Goal: Task Accomplishment & Management: Use online tool/utility

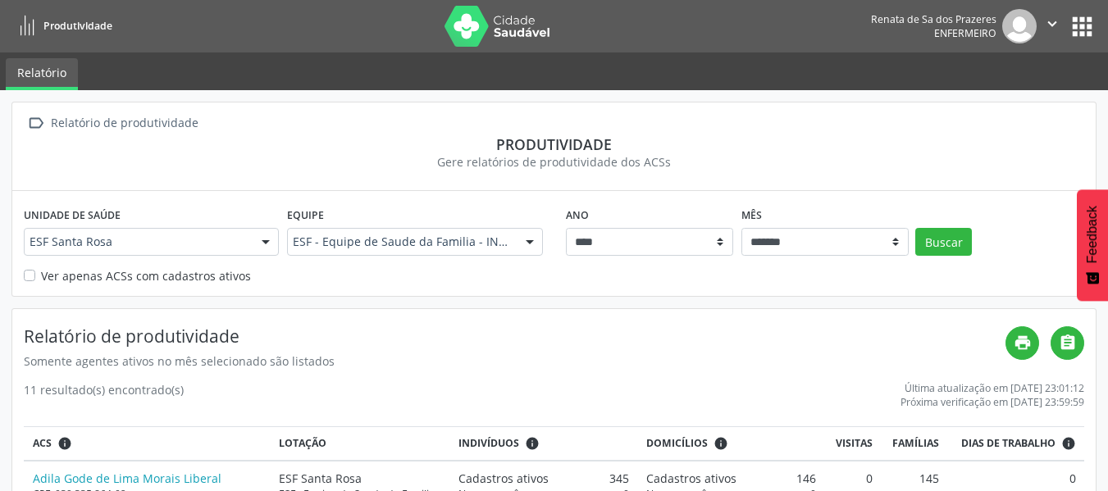
click at [37, 75] on link "Relatório" at bounding box center [42, 74] width 72 height 32
click at [30, 33] on icon at bounding box center [27, 26] width 21 height 21
click at [30, 32] on icon at bounding box center [27, 26] width 21 height 21
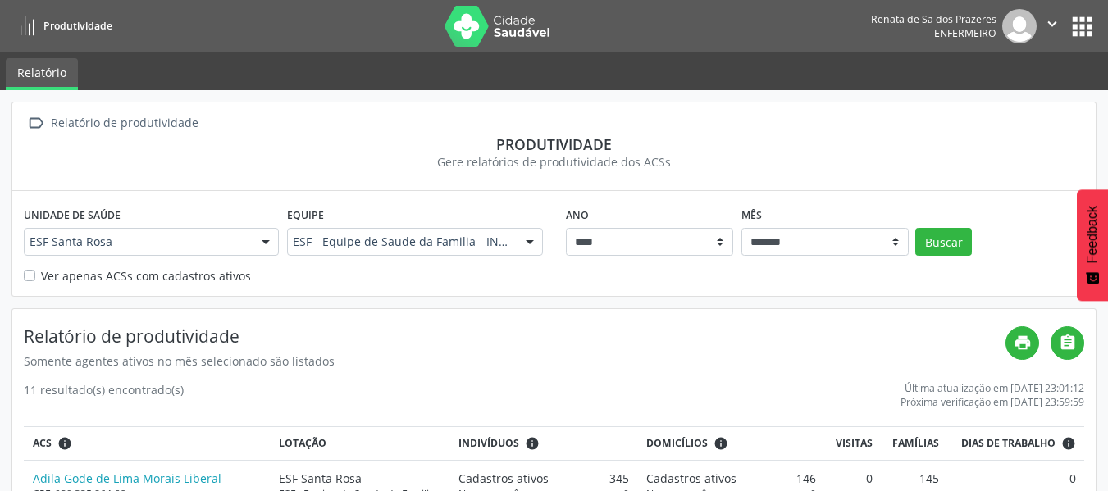
drag, startPoint x: 130, startPoint y: 96, endPoint x: 80, endPoint y: 131, distance: 60.5
click at [77, 132] on div "Relatório de produtividade" at bounding box center [124, 124] width 153 height 24
drag, startPoint x: 99, startPoint y: 194, endPoint x: 112, endPoint y: 216, distance: 25.0
click at [103, 193] on div "Unidade de saúde ESF Santa Rosa ESF Santa Rosa Nenhum resultado encontrado para…" at bounding box center [553, 243] width 1083 height 104
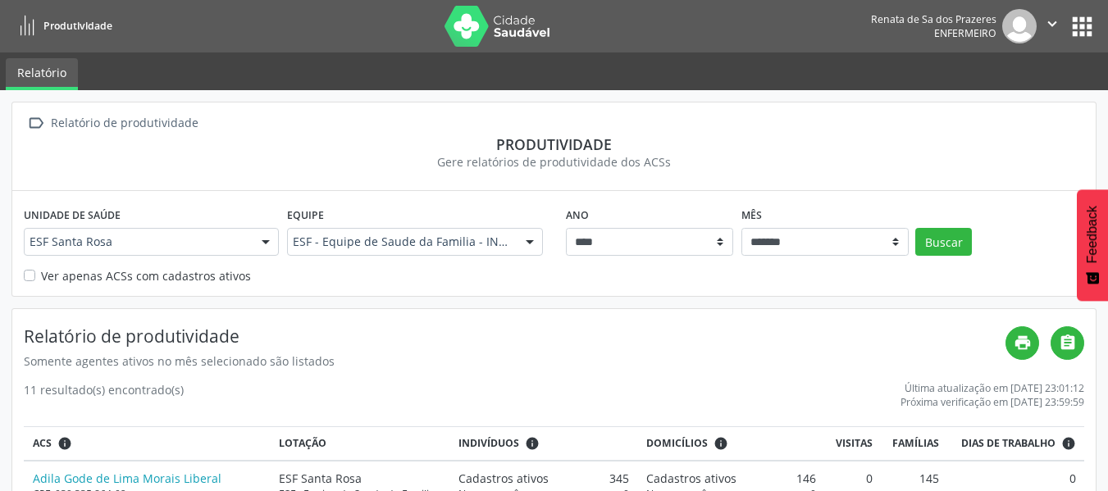
click at [123, 275] on label "Ver apenas ACSs com cadastros ativos" at bounding box center [146, 275] width 210 height 17
drag, startPoint x: 200, startPoint y: 263, endPoint x: 189, endPoint y: 273, distance: 14.5
click at [198, 265] on div "Unidade de saúde ESF Santa Rosa ESF Santa Rosa Nenhum resultado encontrado para…" at bounding box center [151, 235] width 263 height 64
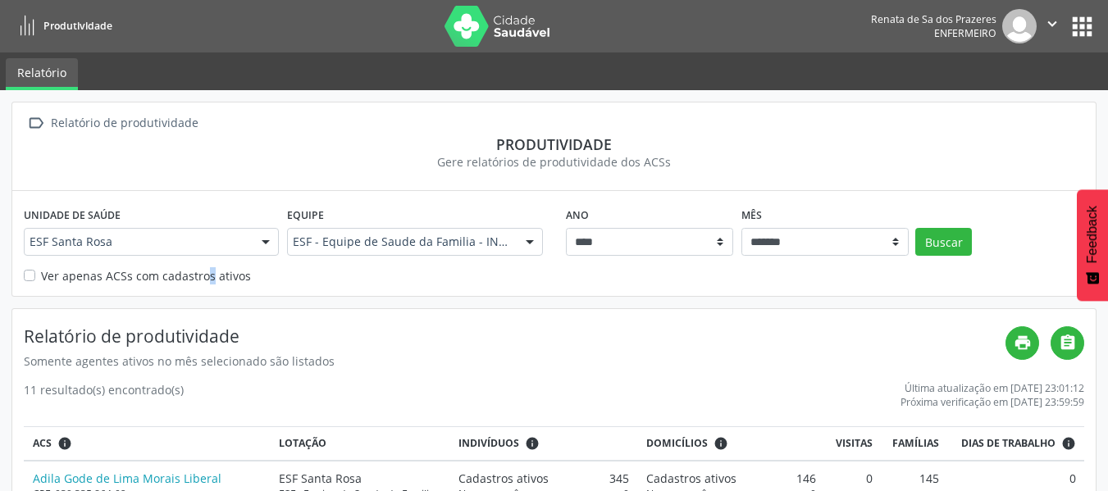
click at [187, 281] on label "Ver apenas ACSs com cadastros ativos" at bounding box center [146, 275] width 210 height 17
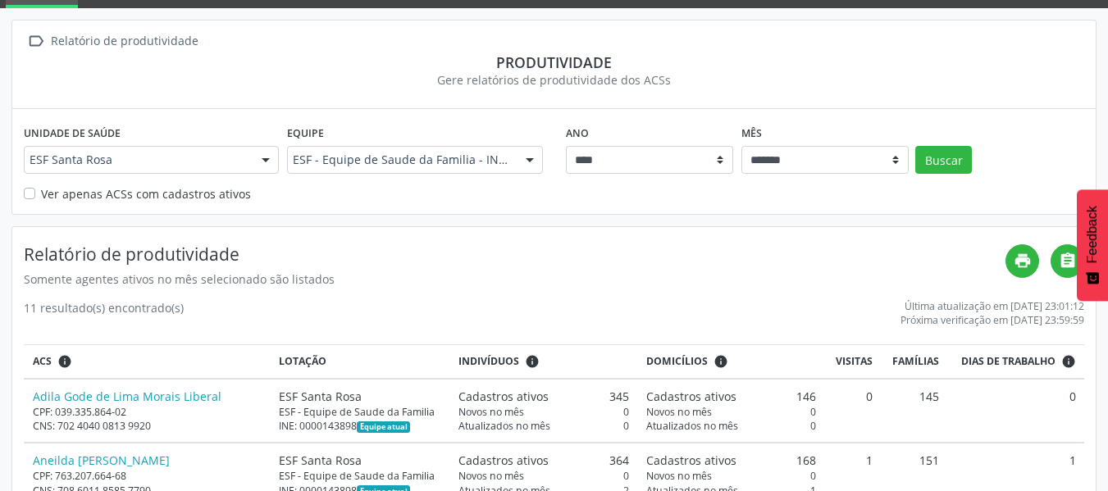
click at [698, 189] on div "Ver apenas ACSs com cadastros ativos" at bounding box center [554, 193] width 1061 height 17
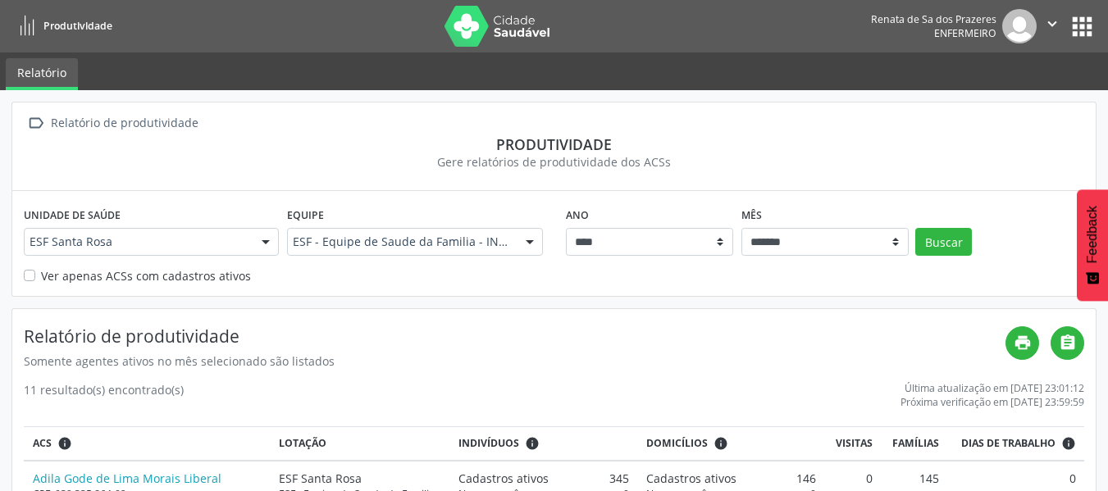
click at [1084, 27] on button "apps" at bounding box center [1082, 26] width 29 height 29
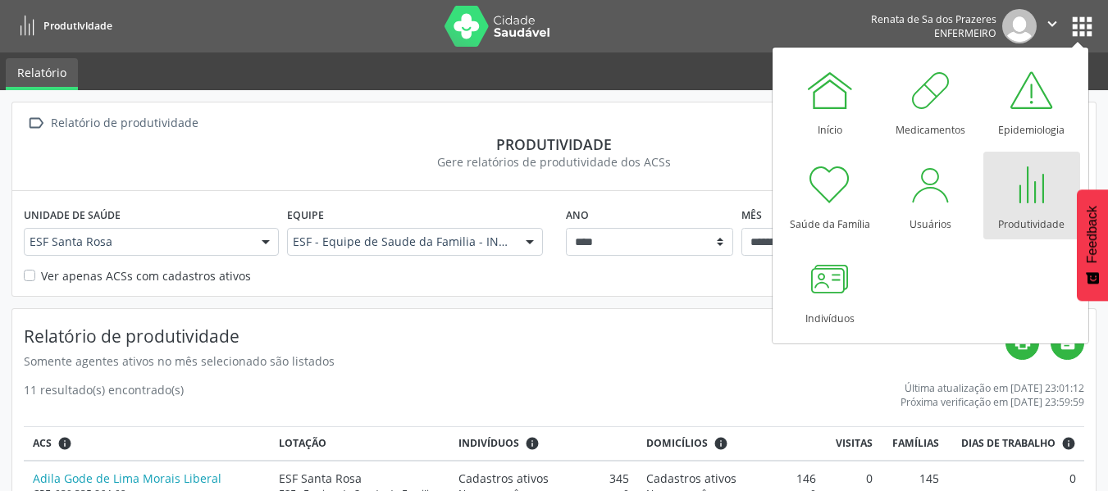
click at [1019, 207] on div at bounding box center [1031, 184] width 49 height 49
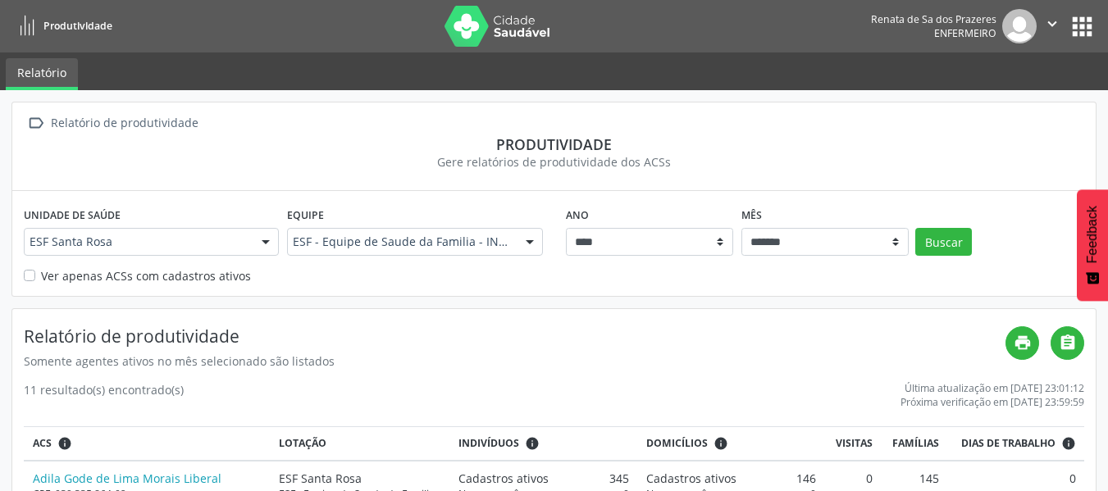
click at [57, 109] on div " Relatório de produtividade Produtividade Gere relatórios de produtividade dos…" at bounding box center [553, 147] width 1083 height 89
click at [52, 119] on div "Relatório de produtividade" at bounding box center [124, 124] width 153 height 24
click at [43, 85] on link "Relatório" at bounding box center [42, 74] width 72 height 32
click at [1098, 29] on nav "Produtividade Renata de Sa dos Prazeres Enfermeiro  Configurações Sair apps" at bounding box center [554, 26] width 1108 height 52
click at [1095, 32] on button "apps" at bounding box center [1082, 26] width 29 height 29
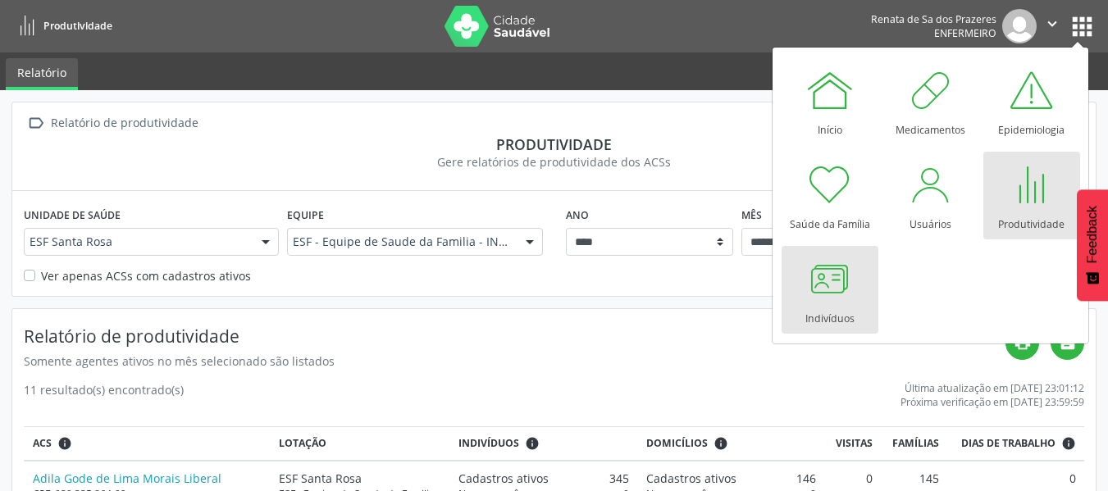
click at [857, 295] on link "Indivíduos" at bounding box center [830, 290] width 97 height 88
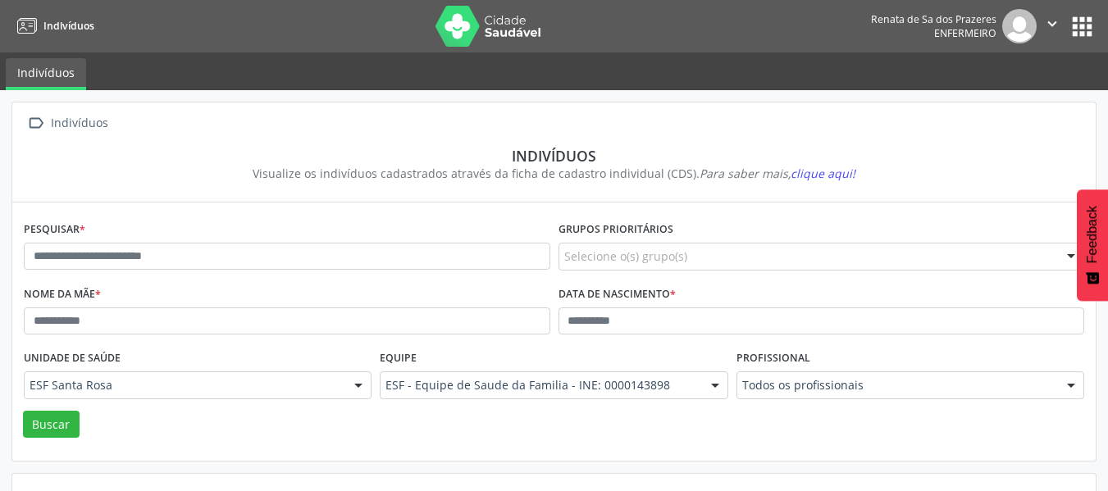
click at [41, 71] on link "Indivíduos" at bounding box center [46, 74] width 80 height 32
click at [35, 26] on icon at bounding box center [27, 26] width 21 height 21
drag, startPoint x: 47, startPoint y: 106, endPoint x: 47, endPoint y: 116, distance: 9.8
click at [47, 108] on div " Indivíduos Indivíduos Visualize os indivíduos cadastrados através da ficha de…" at bounding box center [554, 332] width 1108 height 484
click at [46, 119] on icon "" at bounding box center [36, 124] width 24 height 24
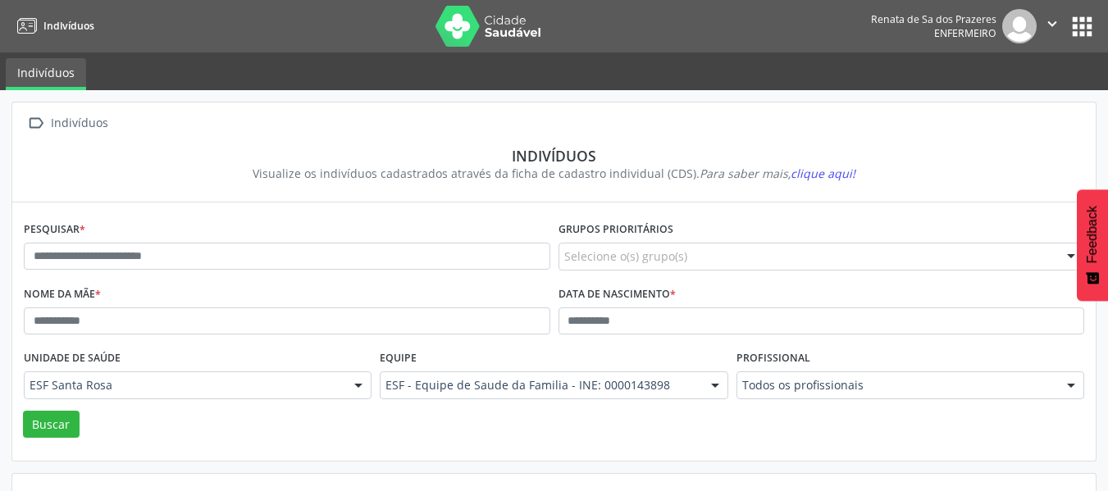
drag, startPoint x: 46, startPoint y: 119, endPoint x: 43, endPoint y: 107, distance: 12.5
click at [44, 109] on div " Indivíduos Indivíduos Visualize os indivíduos cadastrados através da ficha de…" at bounding box center [553, 153] width 1083 height 100
click at [1074, 31] on button "apps" at bounding box center [1082, 26] width 29 height 29
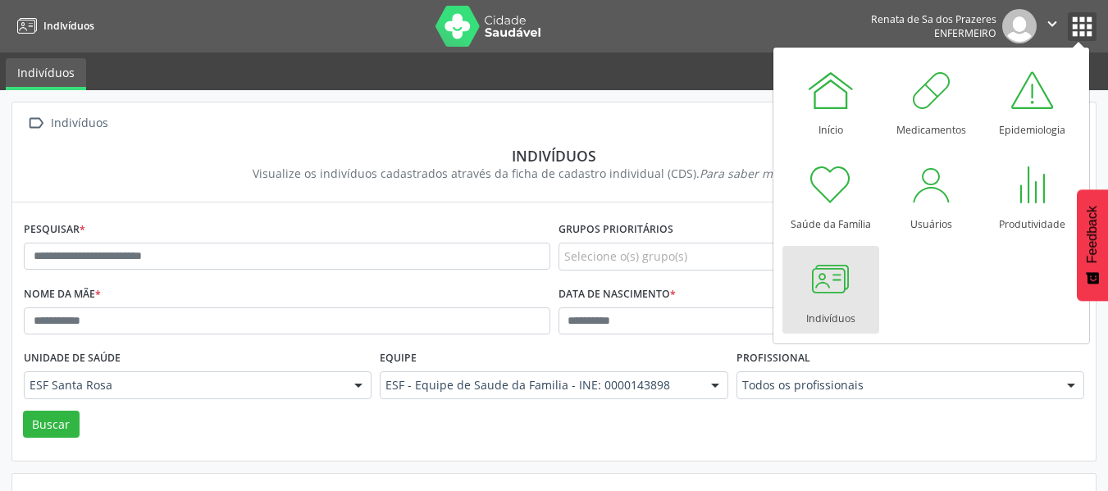
click at [1045, 30] on icon "" at bounding box center [1052, 24] width 18 height 18
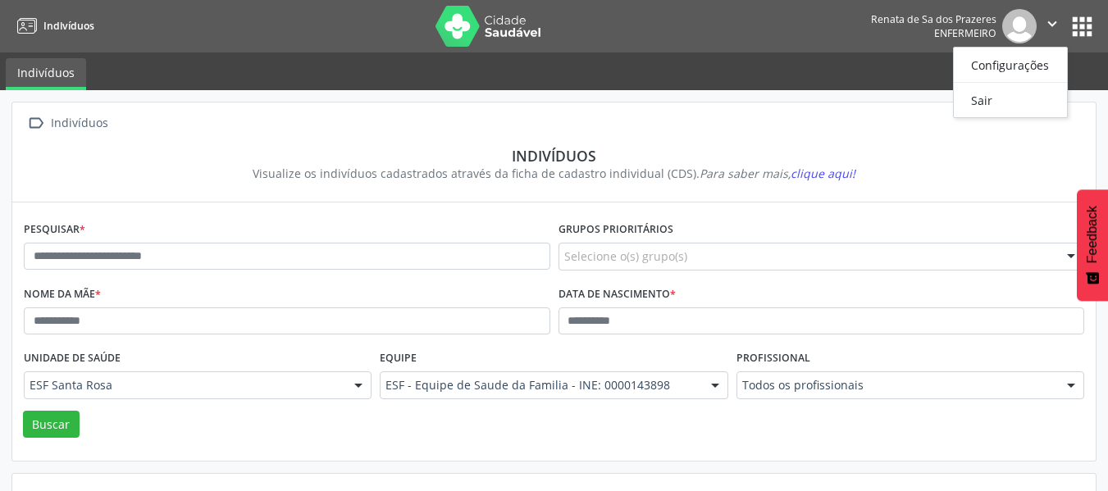
click at [1093, 30] on button "apps" at bounding box center [1082, 26] width 29 height 29
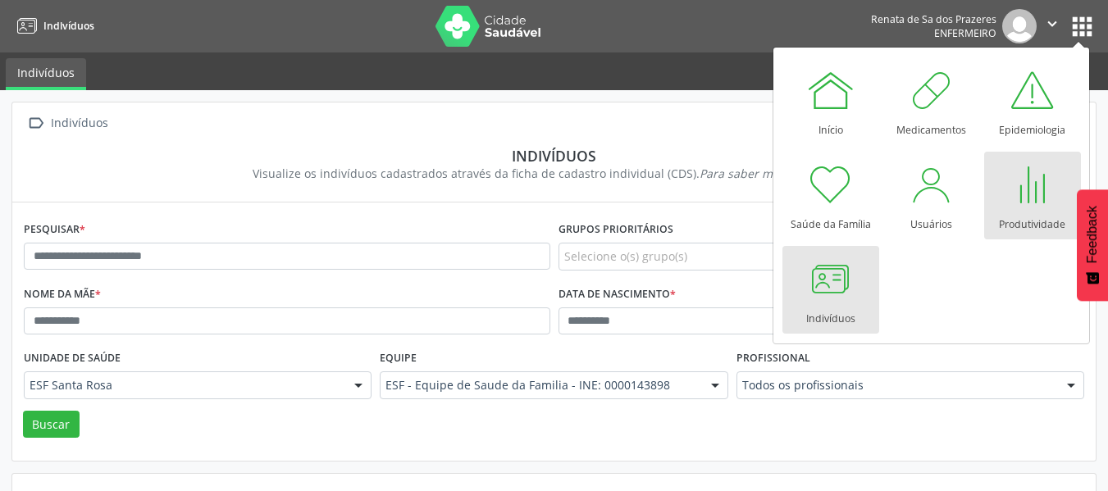
click at [1034, 200] on div at bounding box center [1032, 184] width 49 height 49
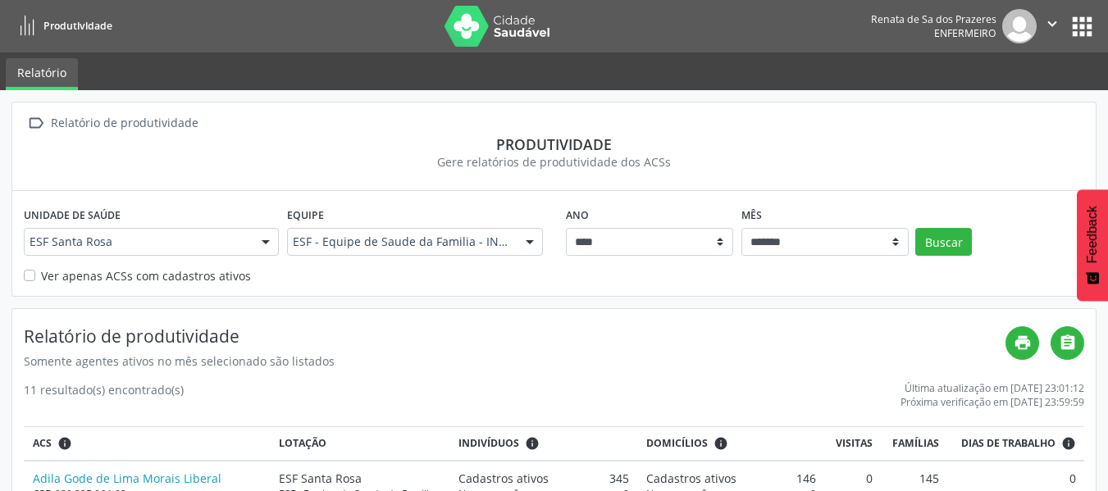
click at [1083, 22] on button "apps" at bounding box center [1082, 26] width 29 height 29
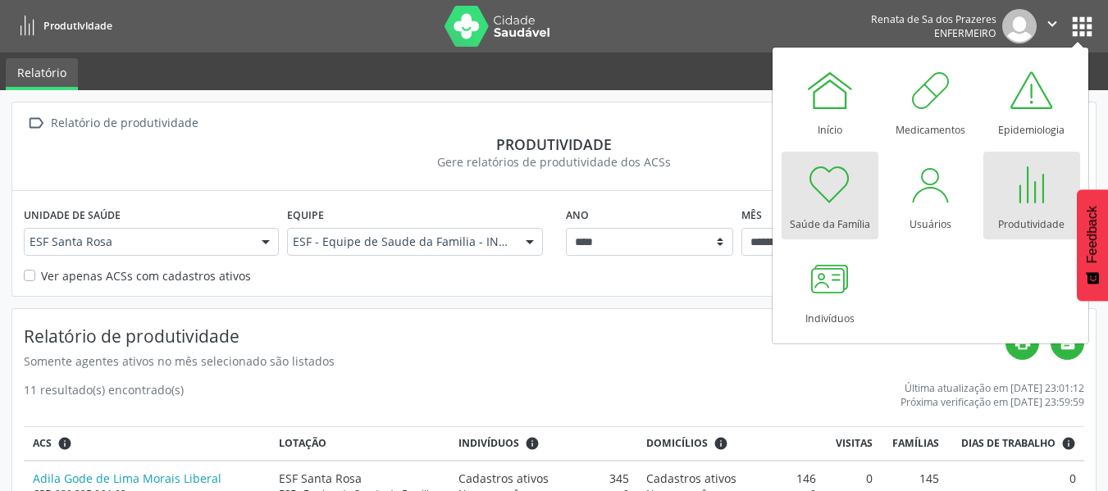
click at [848, 211] on div "Saúde da Família" at bounding box center [830, 220] width 80 height 22
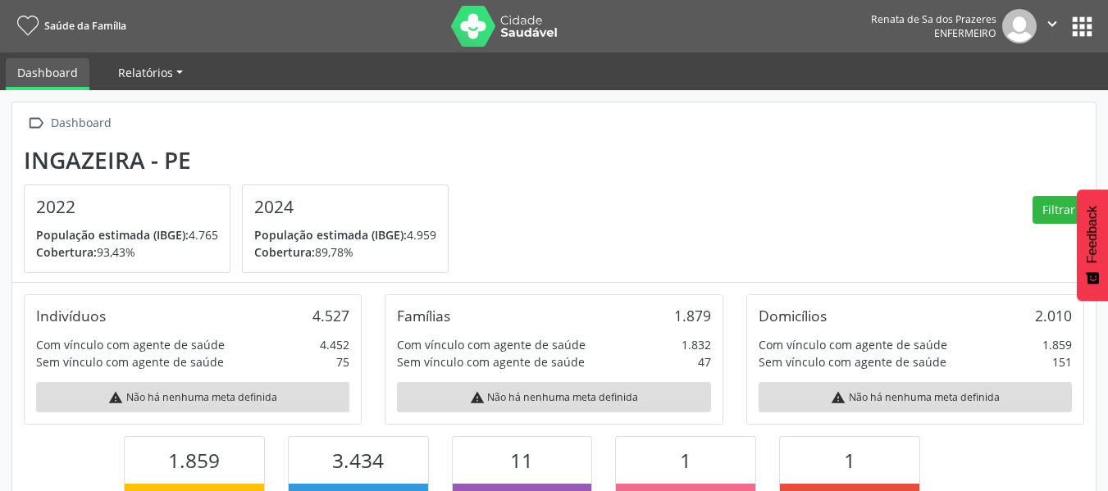
click at [163, 67] on span "Relatórios" at bounding box center [145, 73] width 55 height 16
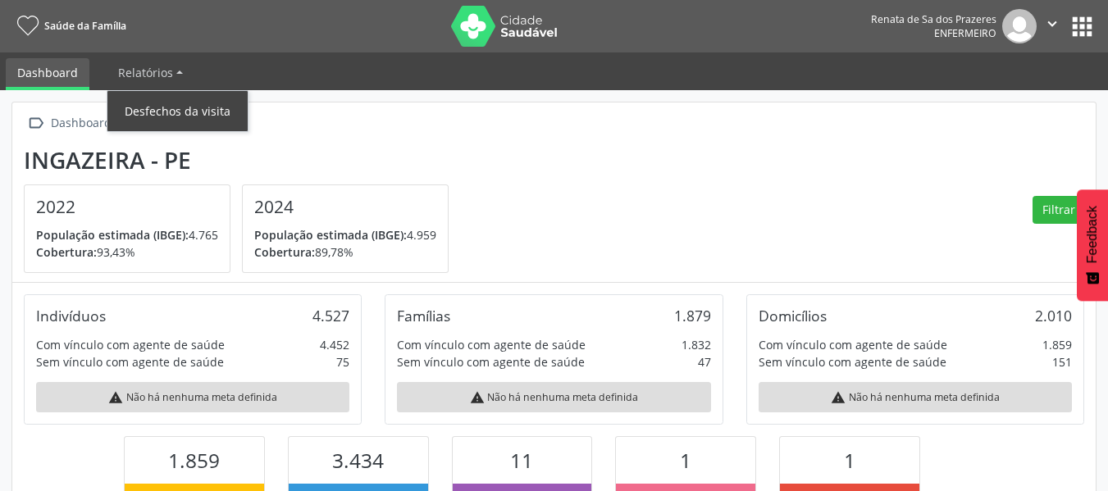
click at [169, 114] on link "Desfechos da visita" at bounding box center [177, 111] width 140 height 29
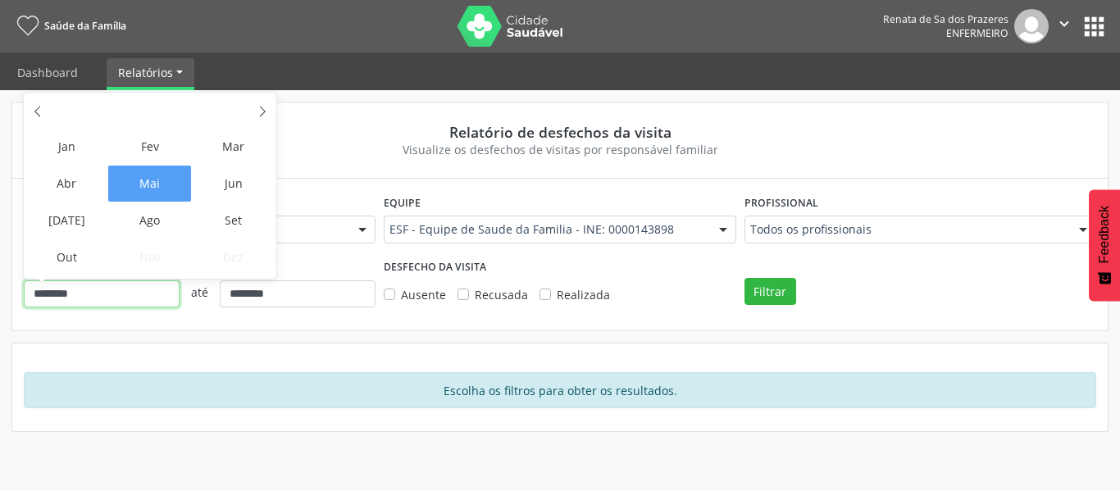
click at [101, 303] on input "********" at bounding box center [102, 295] width 156 height 28
click at [64, 267] on span "Out" at bounding box center [66, 257] width 83 height 36
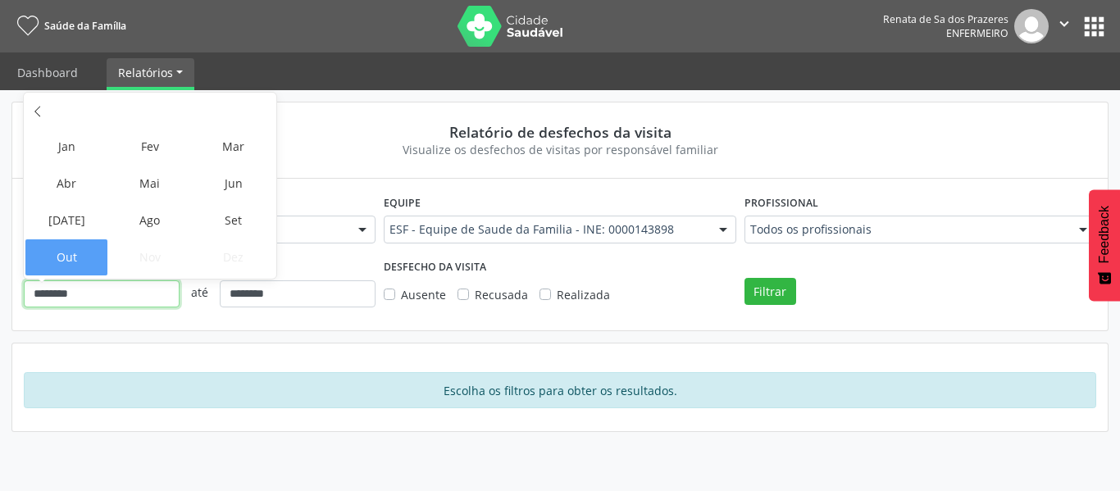
click at [125, 283] on input "********" at bounding box center [102, 295] width 156 height 28
click at [247, 216] on span "Set" at bounding box center [233, 221] width 83 height 36
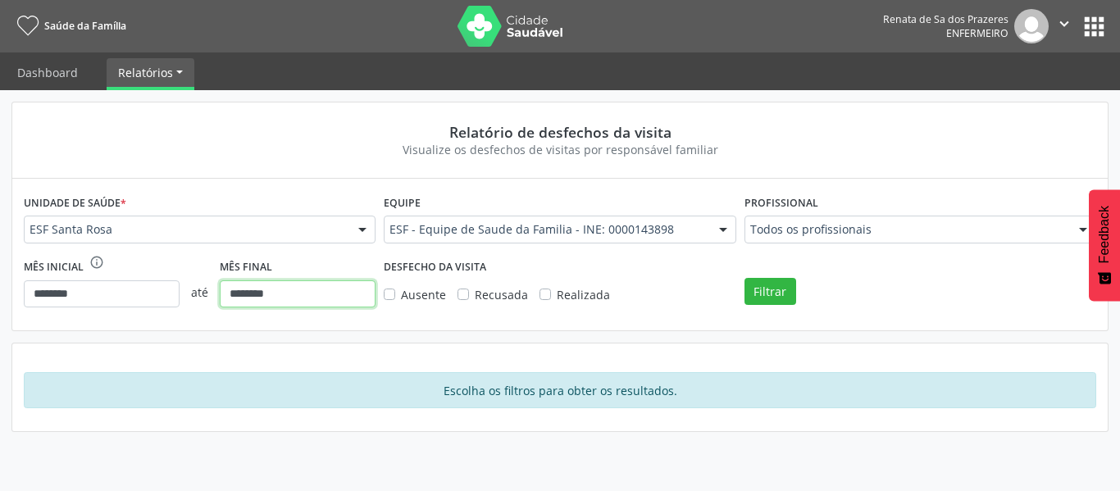
click at [285, 303] on input "********" at bounding box center [298, 295] width 156 height 28
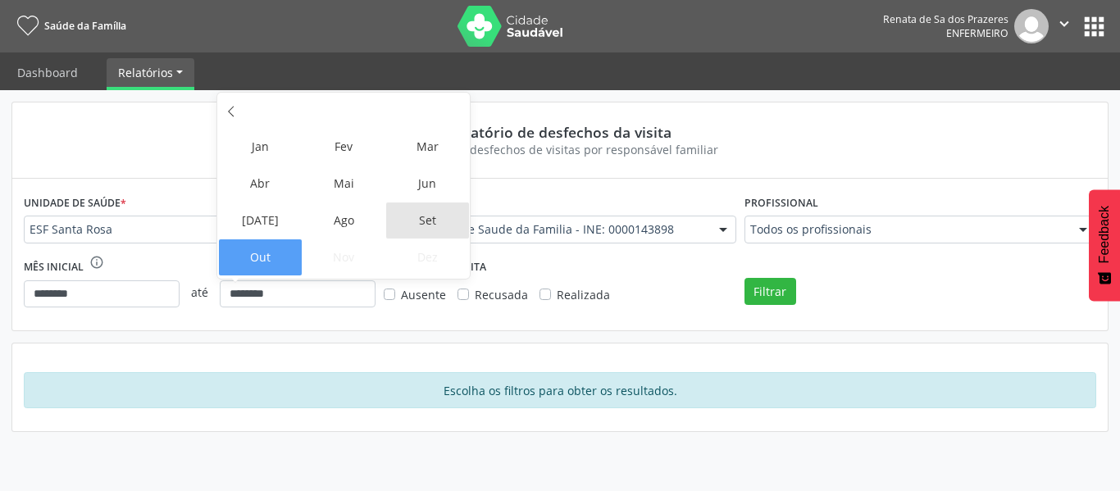
click at [424, 227] on span "Set" at bounding box center [427, 221] width 83 height 36
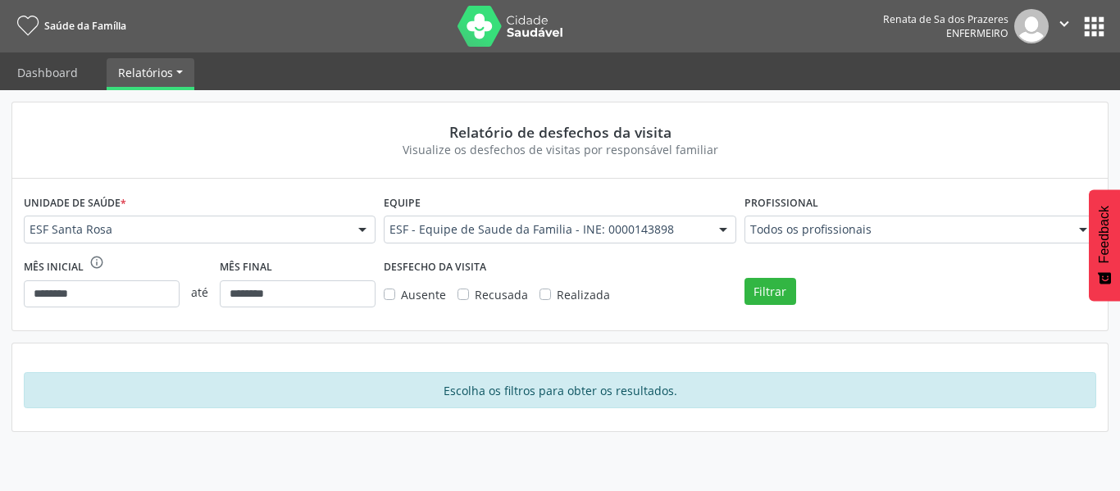
click at [855, 217] on div "Todos os profissionais" at bounding box center [921, 230] width 352 height 28
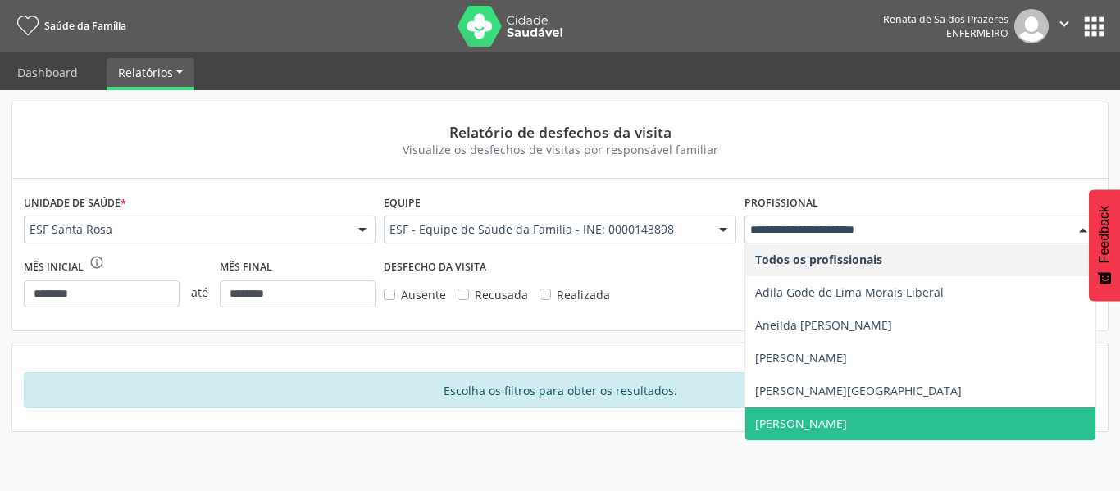
click at [810, 417] on span "[PERSON_NAME]" at bounding box center [801, 424] width 92 height 16
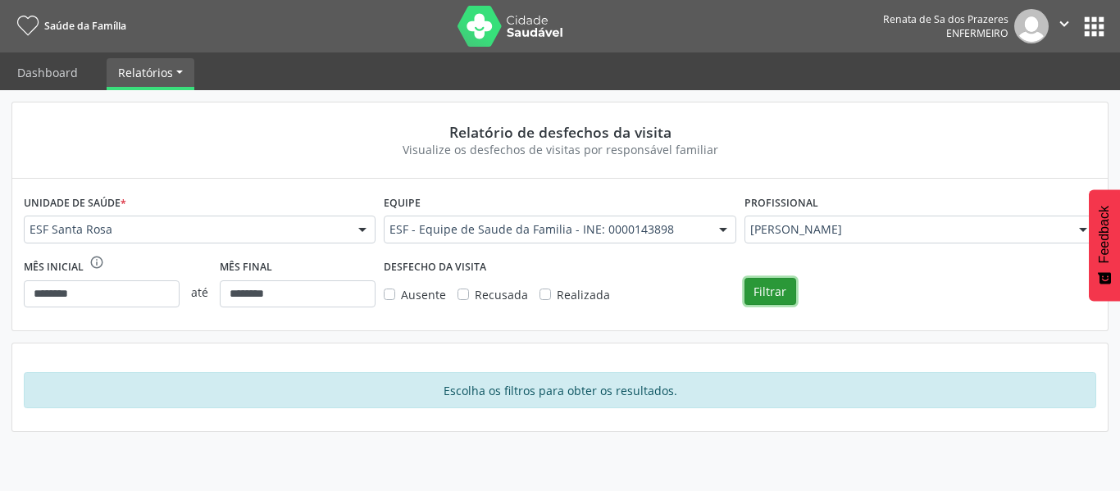
click at [776, 292] on button "Filtrar" at bounding box center [771, 292] width 52 height 28
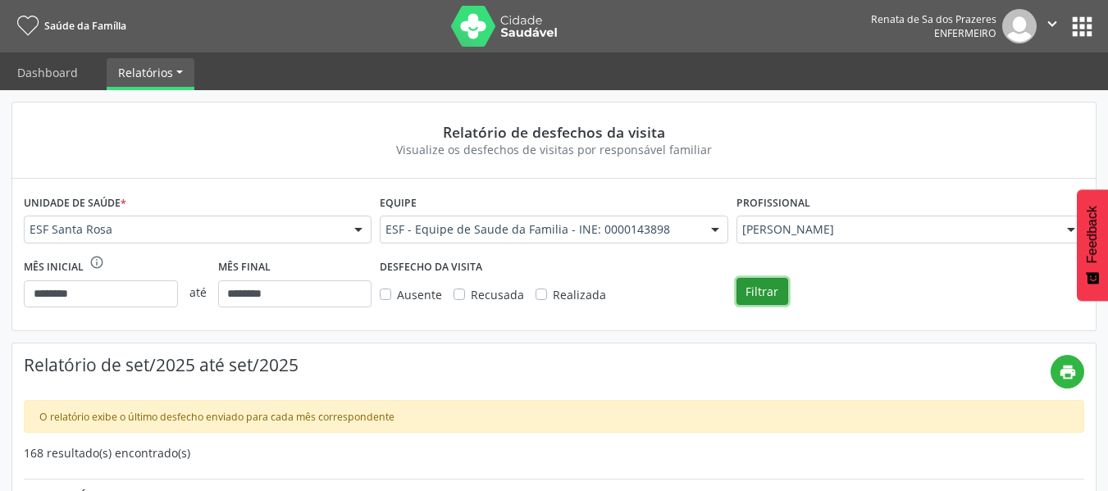
click at [757, 298] on button "Filtrar" at bounding box center [763, 292] width 52 height 28
click at [1070, 28] on button "apps" at bounding box center [1082, 26] width 29 height 29
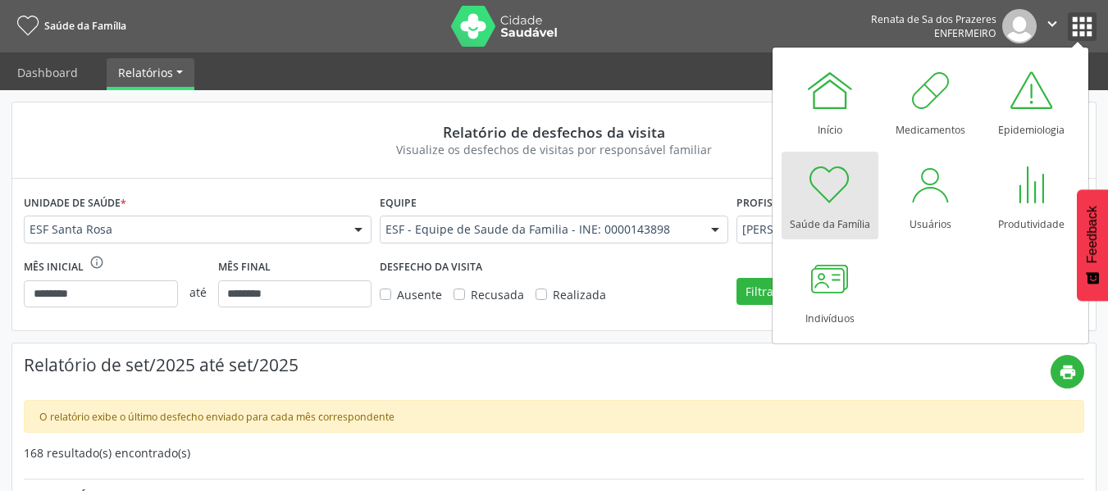
click at [167, 65] on span "Relatórios" at bounding box center [145, 73] width 55 height 16
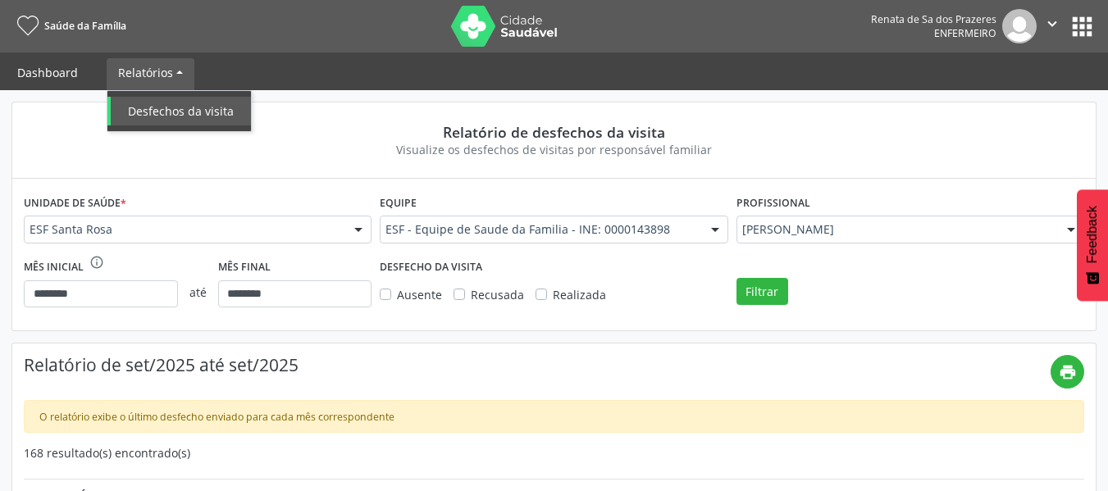
click at [70, 85] on link "Dashboard" at bounding box center [48, 72] width 84 height 29
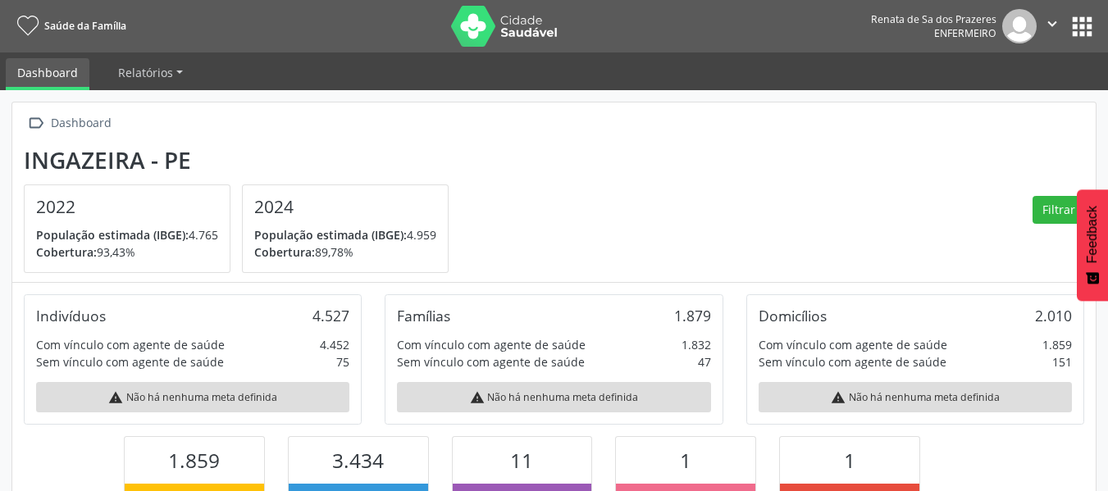
click at [39, 23] on icon at bounding box center [27, 26] width 21 height 21
click at [1088, 36] on button "apps" at bounding box center [1082, 26] width 29 height 29
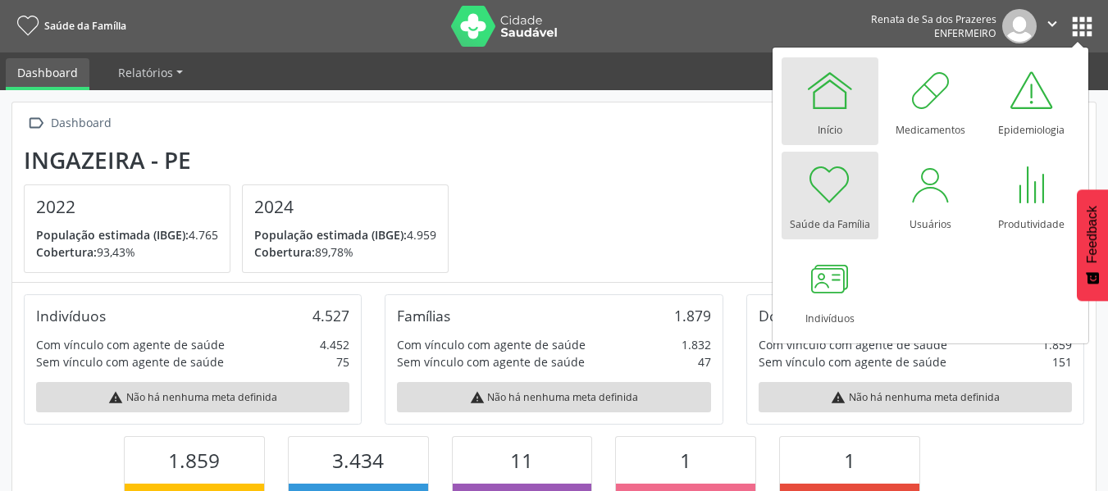
click at [844, 116] on link "Início" at bounding box center [830, 101] width 97 height 88
